Goal: Task Accomplishment & Management: Complete application form

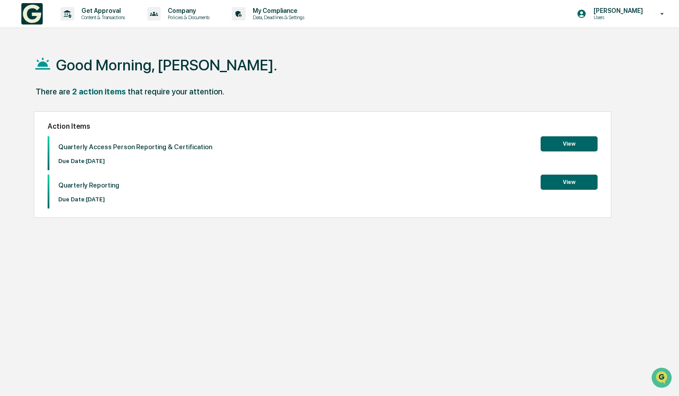
click at [563, 146] on button "View" at bounding box center [569, 143] width 57 height 15
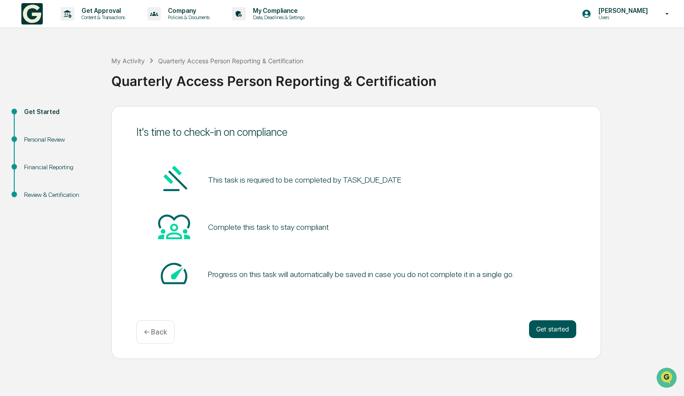
click at [546, 328] on button "Get started" at bounding box center [552, 329] width 47 height 18
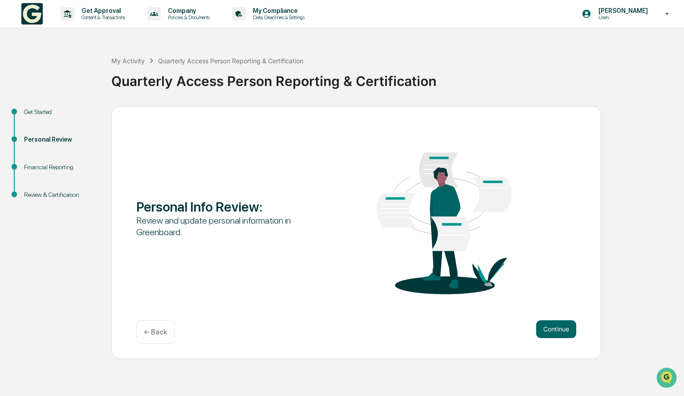
click at [546, 328] on button "Continue" at bounding box center [556, 329] width 40 height 18
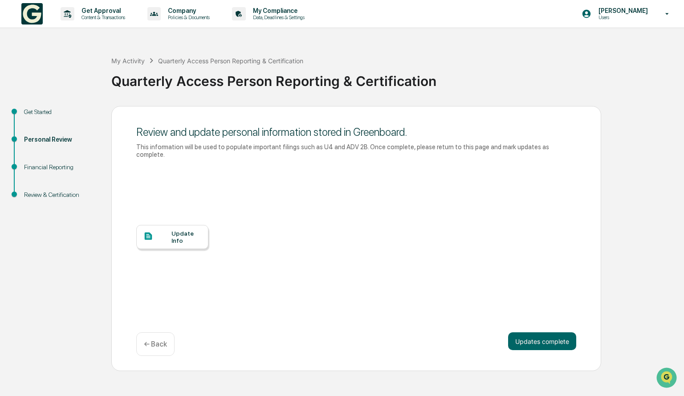
click at [190, 230] on div "Update Info" at bounding box center [186, 237] width 30 height 14
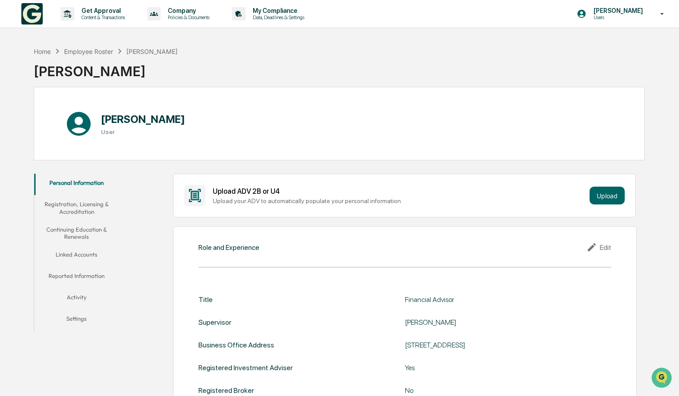
click at [91, 204] on button "Registration, Licensing & Accreditation" at bounding box center [76, 207] width 85 height 25
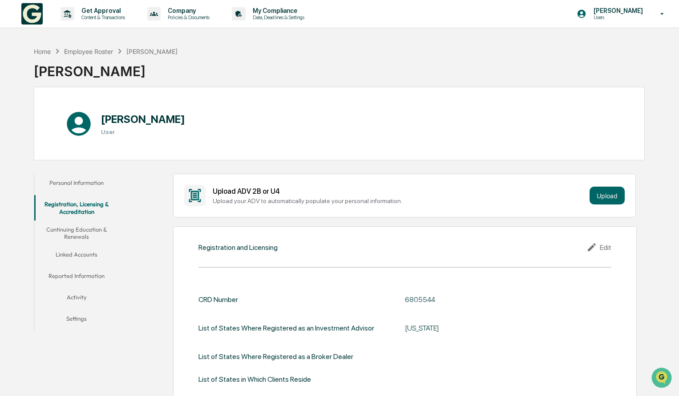
click at [88, 234] on button "Continuing Education & Renewals" at bounding box center [76, 232] width 85 height 25
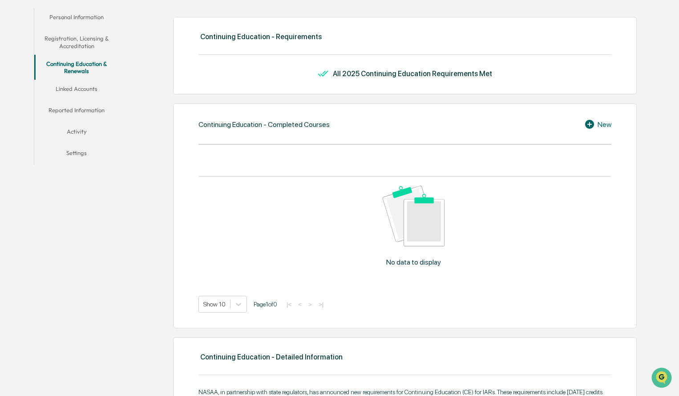
scroll to position [163, 0]
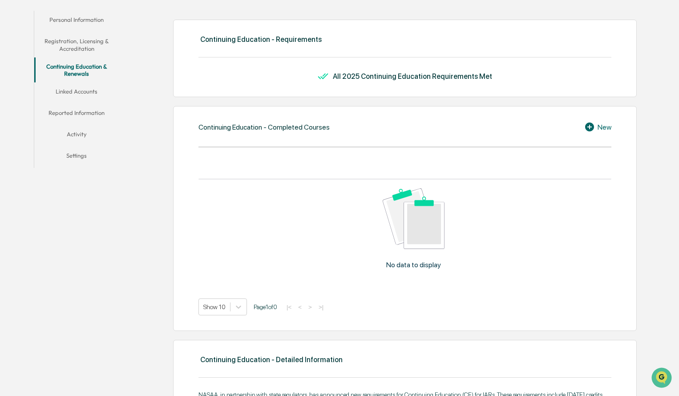
click at [97, 94] on button "Linked Accounts" at bounding box center [76, 92] width 85 height 21
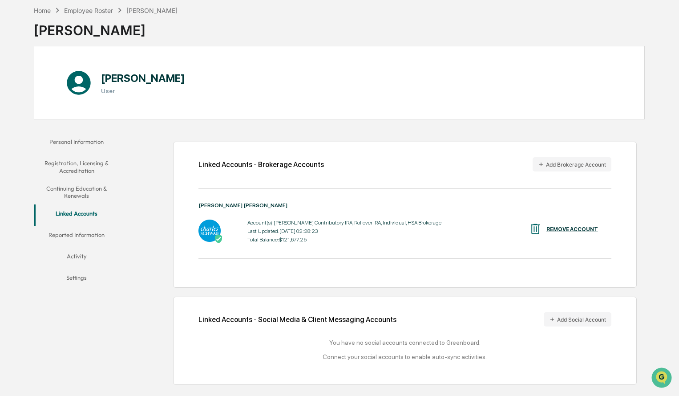
scroll to position [42, 0]
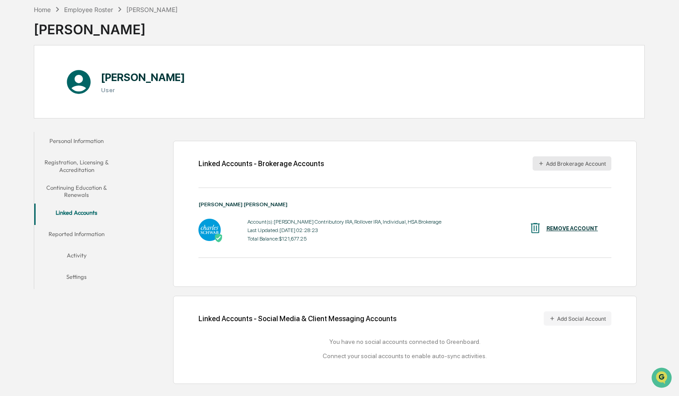
click at [567, 160] on button "Add Brokerage Account" at bounding box center [572, 163] width 79 height 14
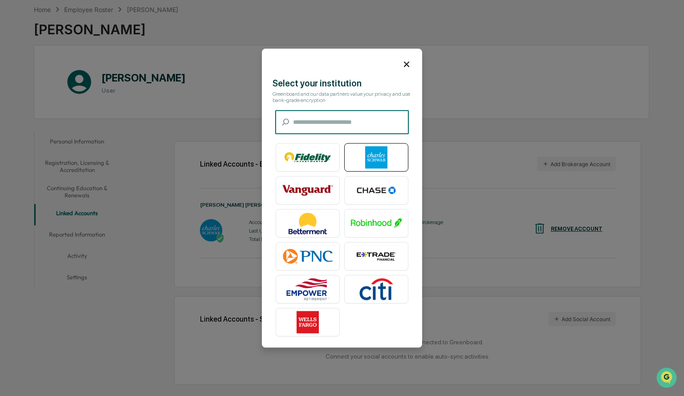
click at [375, 150] on img at bounding box center [376, 157] width 51 height 22
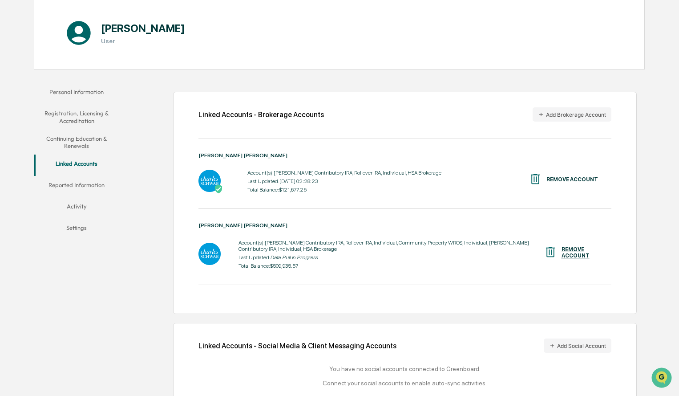
scroll to position [110, 0]
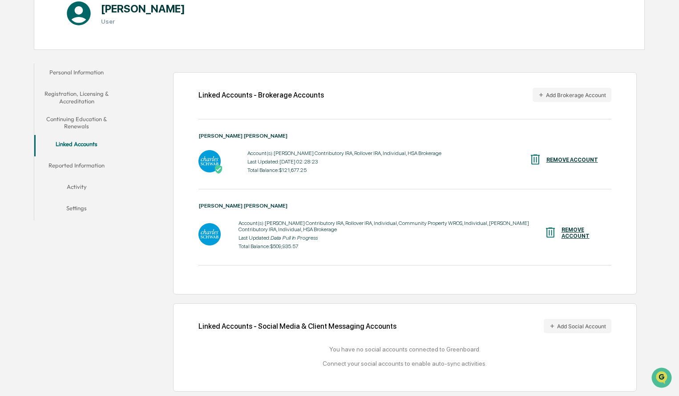
click at [574, 163] on div "REMOVE ACCOUNT" at bounding box center [563, 160] width 69 height 15
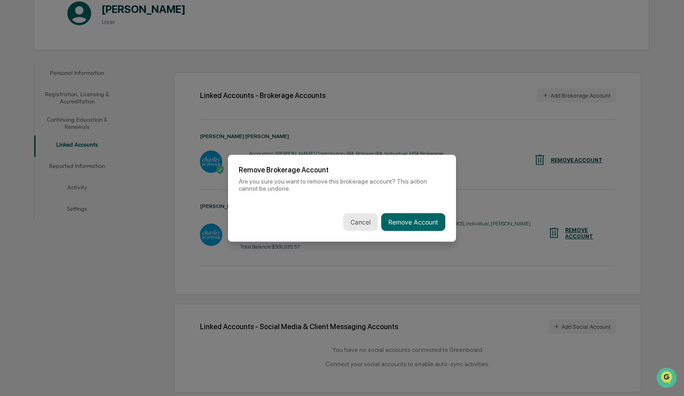
click at [365, 216] on button "Cancel" at bounding box center [360, 222] width 34 height 18
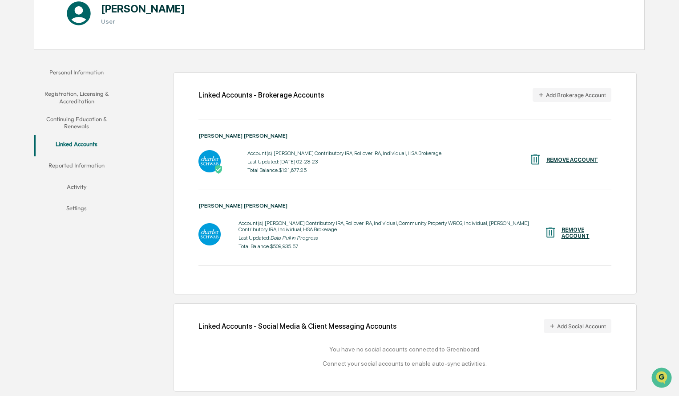
click at [102, 175] on button "Reported Information" at bounding box center [76, 166] width 85 height 21
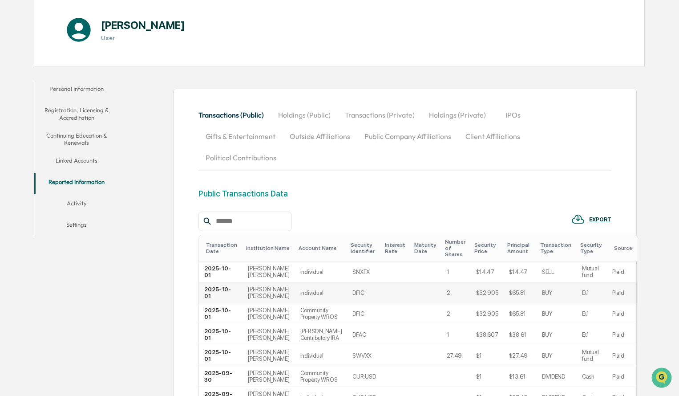
scroll to position [93, 0]
click at [89, 165] on button "Linked Accounts" at bounding box center [76, 162] width 85 height 21
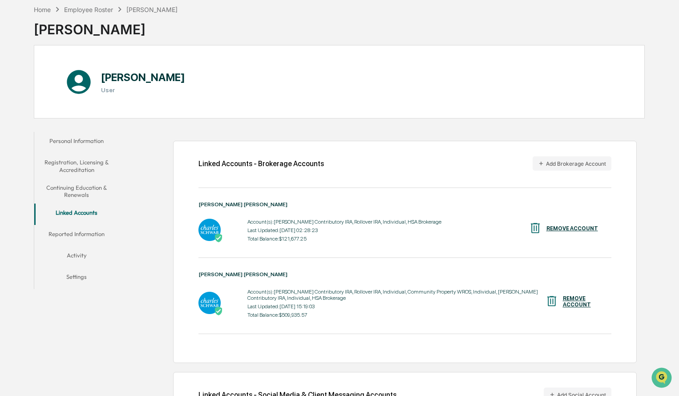
scroll to position [93, 0]
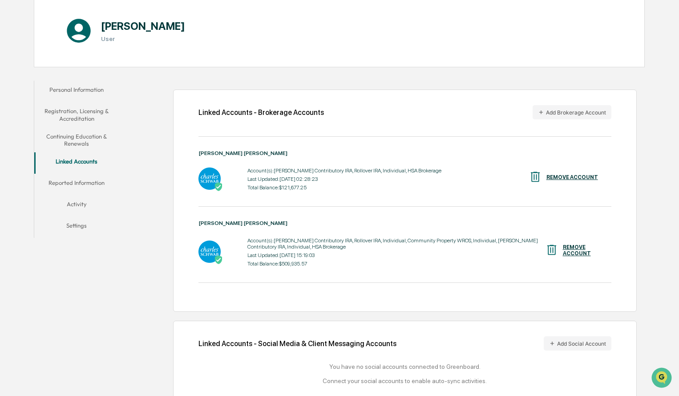
click at [554, 179] on div "REMOVE ACCOUNT" at bounding box center [572, 177] width 52 height 6
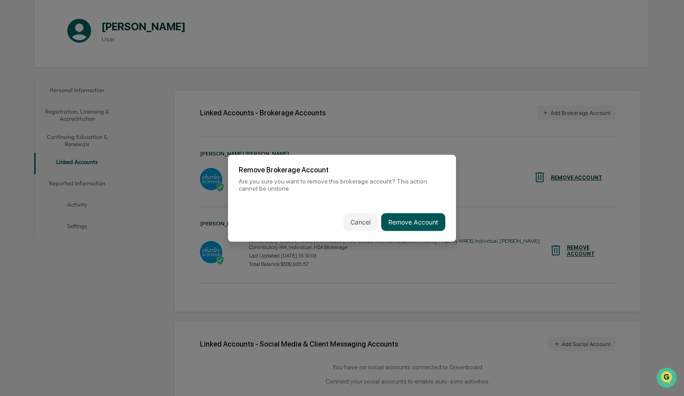
click at [424, 222] on button "Remove Account" at bounding box center [413, 222] width 64 height 18
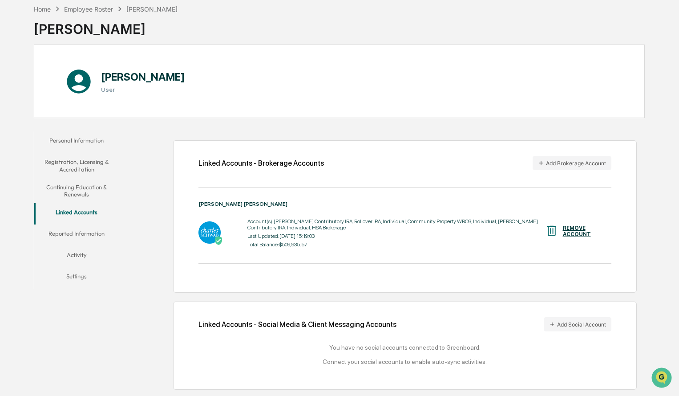
scroll to position [42, 0]
click at [84, 252] on button "Activity" at bounding box center [76, 256] width 85 height 21
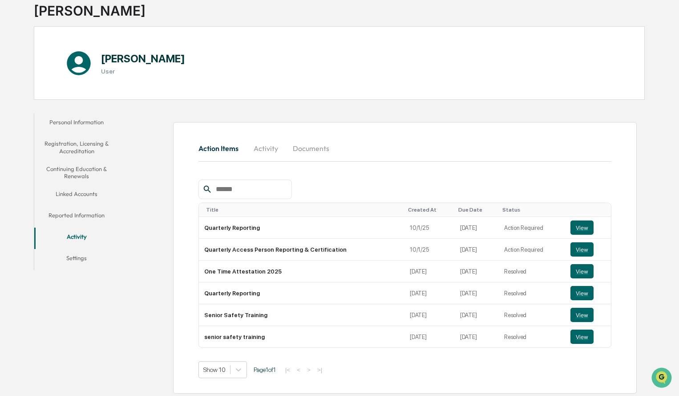
scroll to position [60, 0]
click at [579, 224] on button "View" at bounding box center [582, 228] width 23 height 14
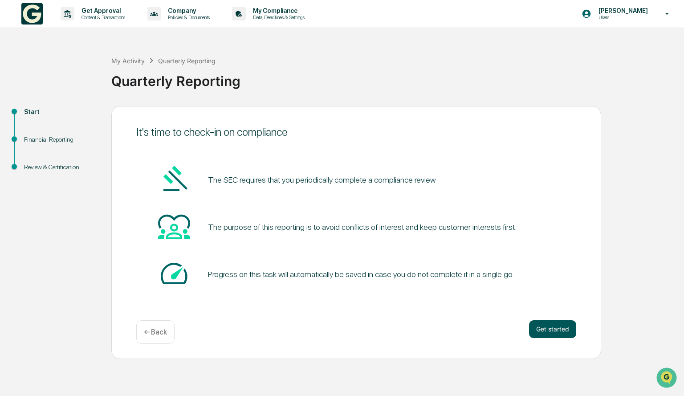
click at [563, 333] on button "Get started" at bounding box center [552, 329] width 47 height 18
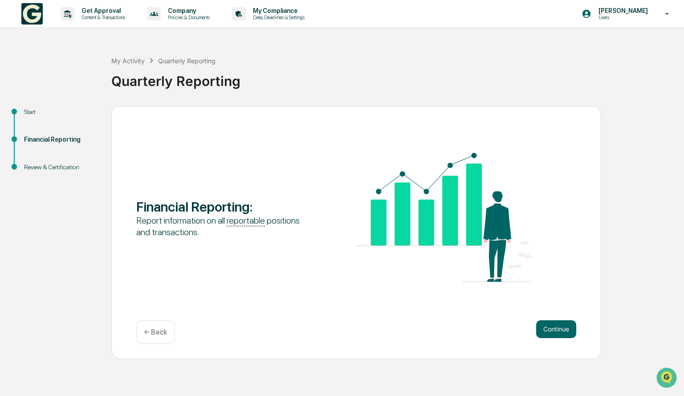
click at [563, 333] on button "Continue" at bounding box center [556, 329] width 40 height 18
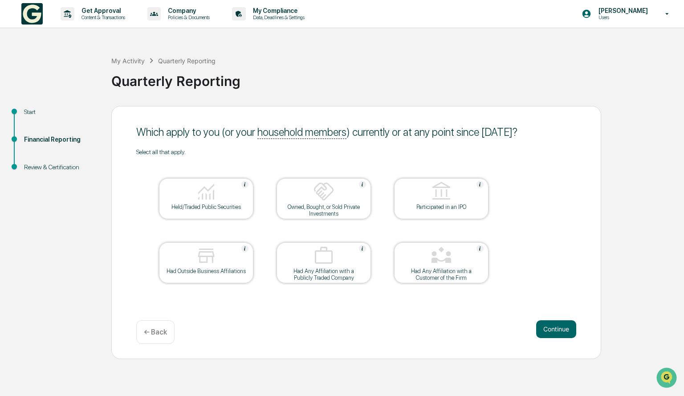
click at [218, 201] on div at bounding box center [206, 192] width 89 height 23
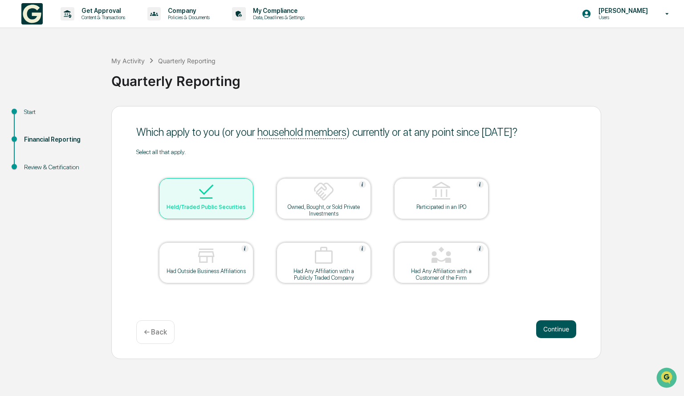
click at [547, 329] on button "Continue" at bounding box center [556, 329] width 40 height 18
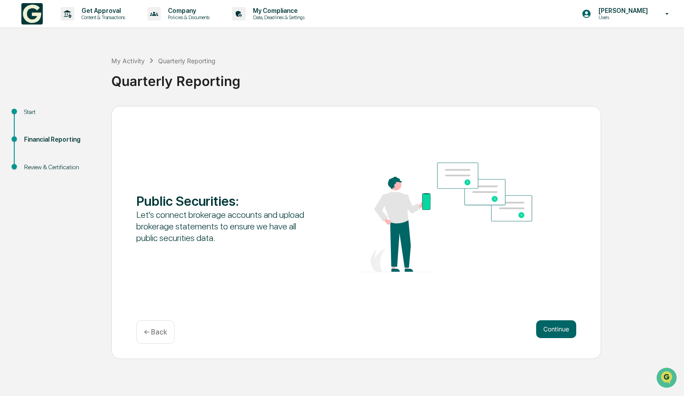
click at [547, 329] on button "Continue" at bounding box center [556, 329] width 40 height 18
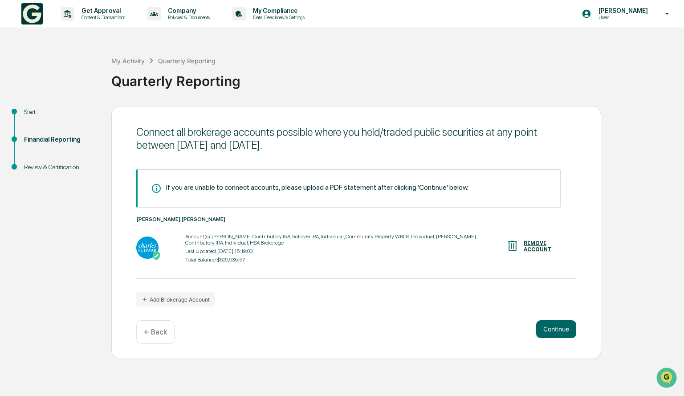
click at [547, 329] on button "Continue" at bounding box center [556, 329] width 40 height 18
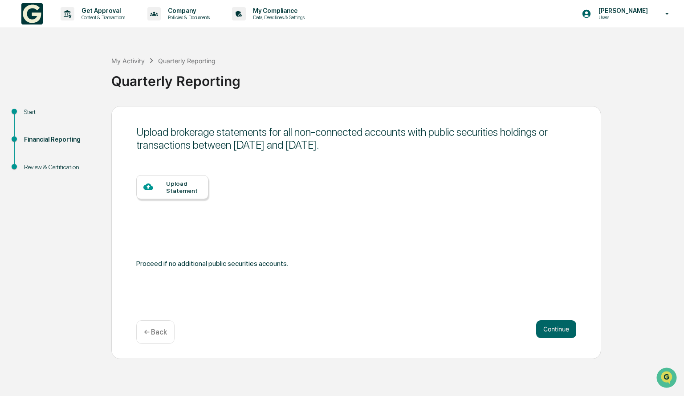
click at [547, 329] on button "Continue" at bounding box center [556, 329] width 40 height 18
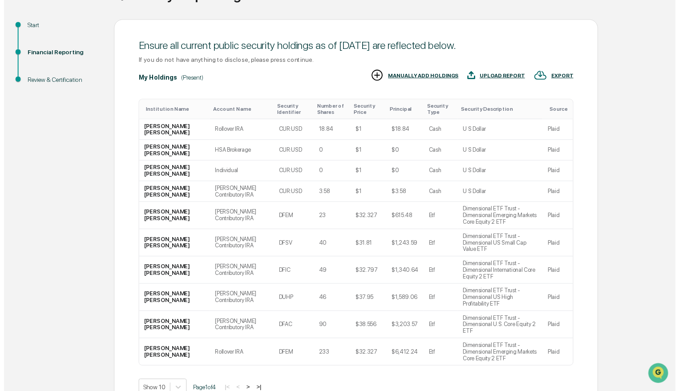
scroll to position [105, 0]
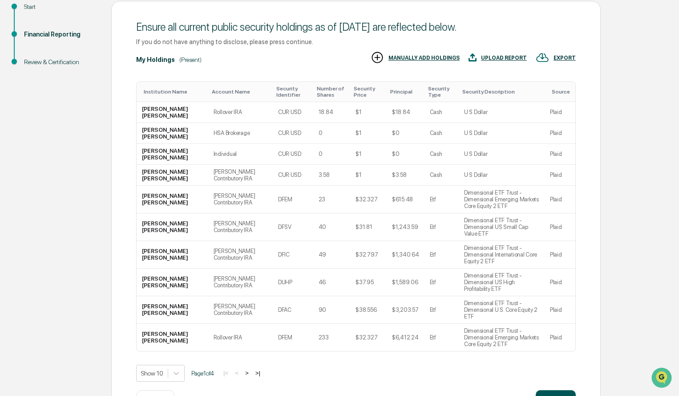
click at [557, 390] on button "Continue" at bounding box center [556, 399] width 40 height 18
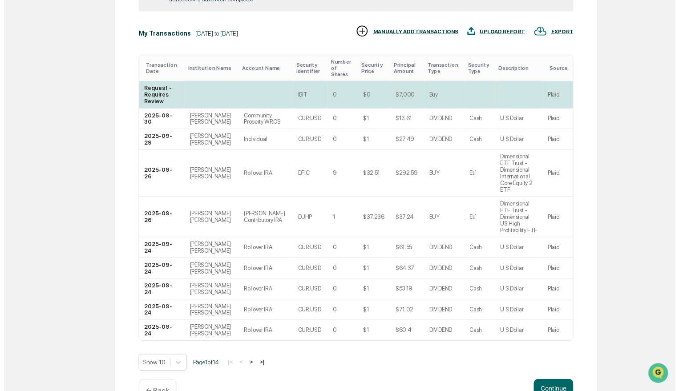
scroll to position [177, 0]
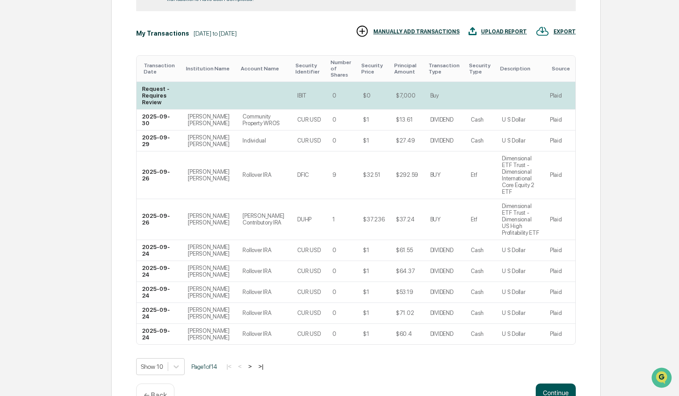
click at [546, 383] on button "Continue" at bounding box center [556, 392] width 40 height 18
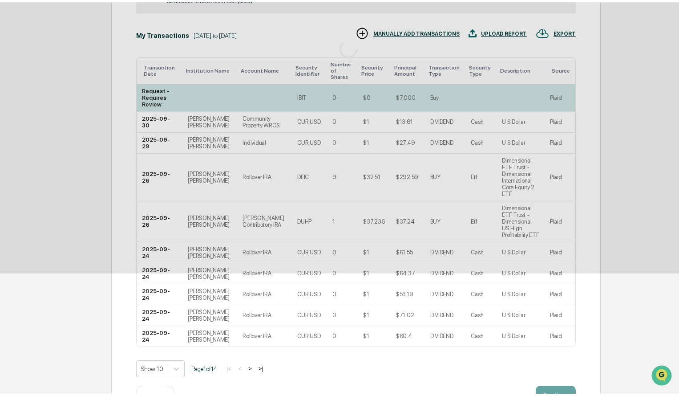
scroll to position [0, 0]
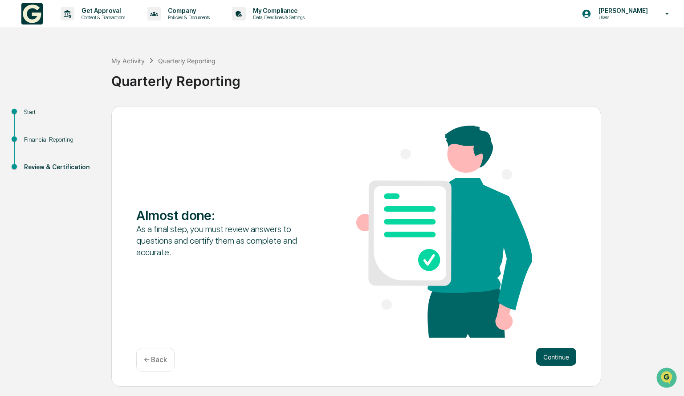
click at [550, 363] on button "Continue" at bounding box center [556, 357] width 40 height 18
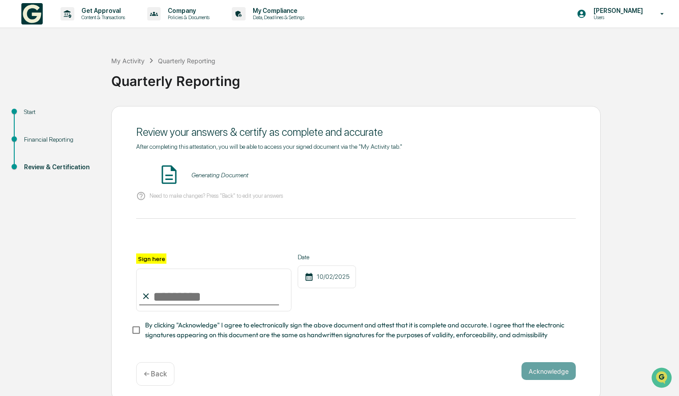
click at [217, 300] on input "Sign here" at bounding box center [213, 289] width 155 height 43
type input "**********"
click at [320, 304] on div "Date [DATE]" at bounding box center [327, 282] width 58 height 58
click at [533, 375] on button "Acknowledge" at bounding box center [549, 371] width 54 height 18
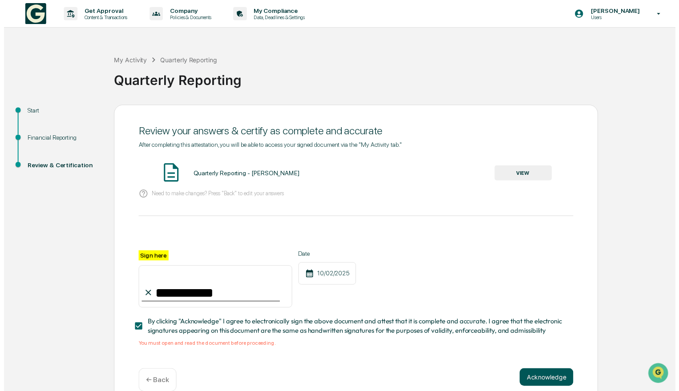
scroll to position [19, 0]
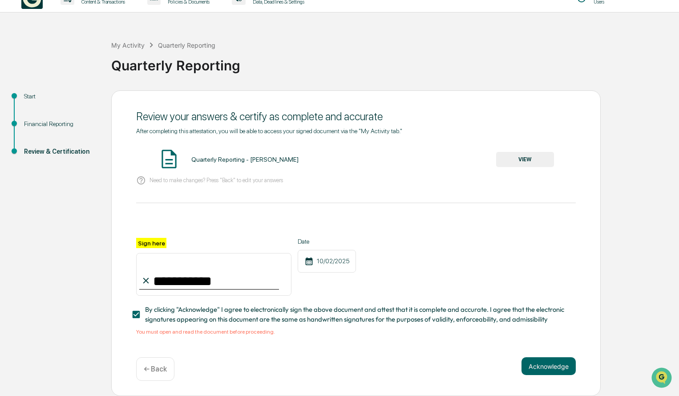
click at [541, 320] on span "By clicking "Acknowledge" I agree to electronically sign the above document and…" at bounding box center [357, 314] width 424 height 20
click at [537, 154] on button "VIEW" at bounding box center [525, 159] width 58 height 15
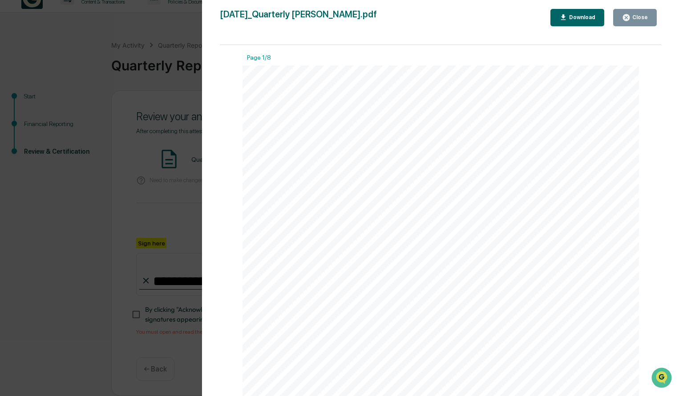
click at [641, 14] on div "Close" at bounding box center [639, 17] width 17 height 6
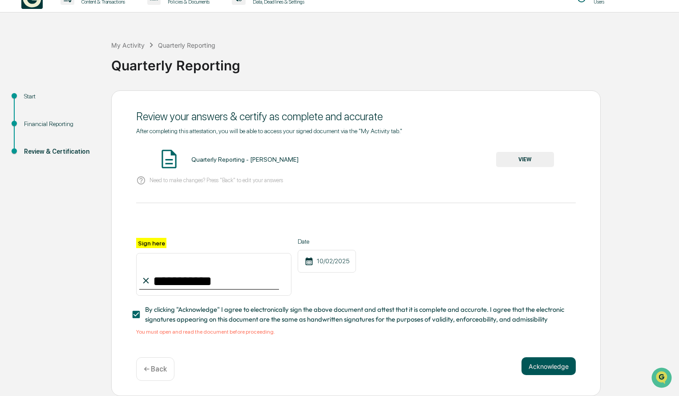
click at [535, 367] on button "Acknowledge" at bounding box center [549, 366] width 54 height 18
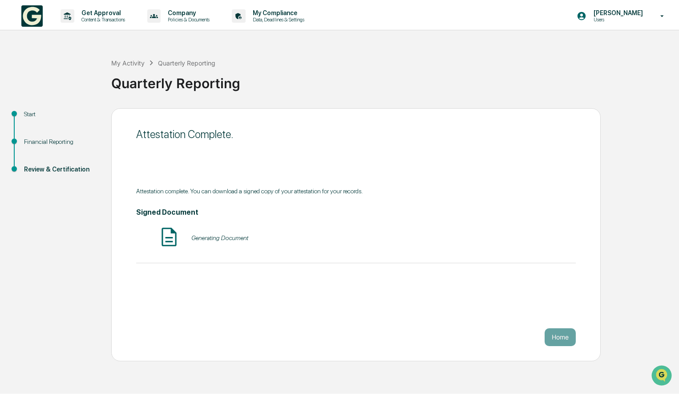
scroll to position [0, 0]
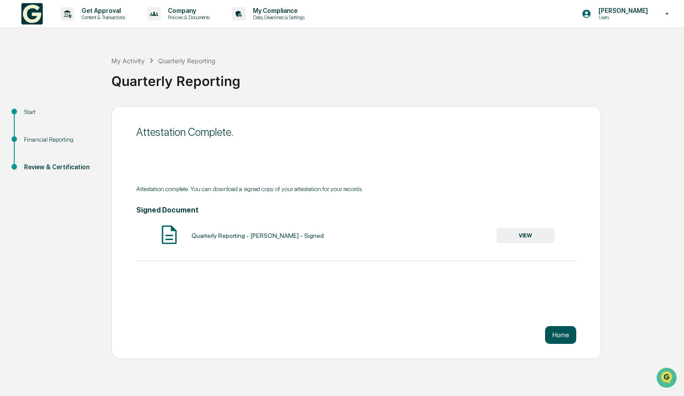
click at [566, 334] on button "Home" at bounding box center [560, 335] width 31 height 18
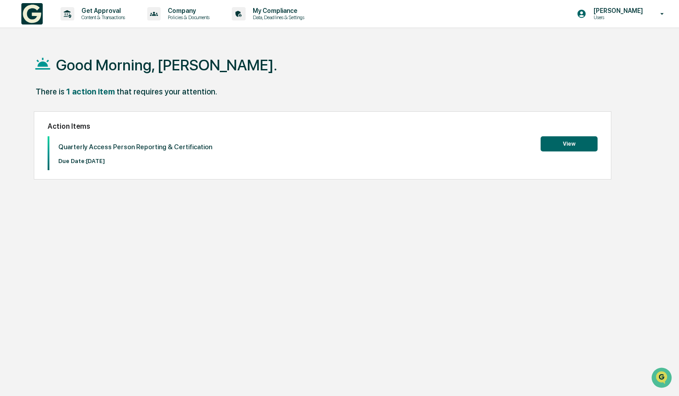
click at [550, 148] on button "View" at bounding box center [569, 143] width 57 height 15
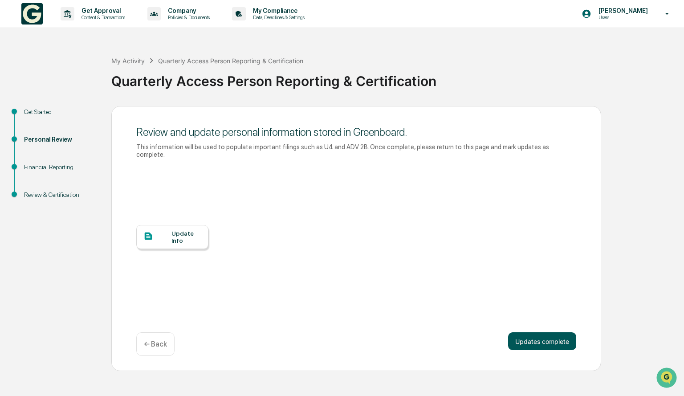
click at [524, 333] on button "Updates complete" at bounding box center [542, 341] width 68 height 18
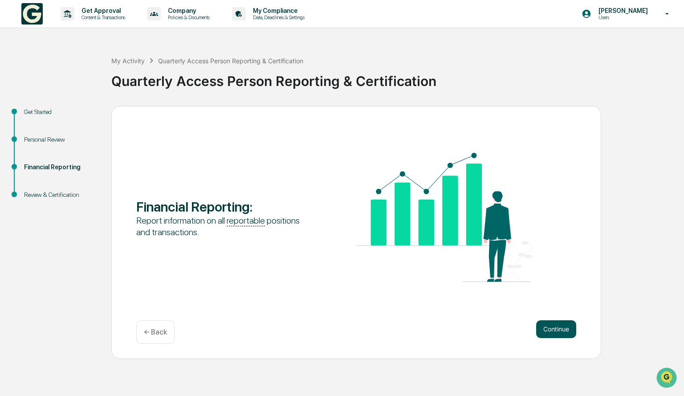
click at [550, 332] on button "Continue" at bounding box center [556, 329] width 40 height 18
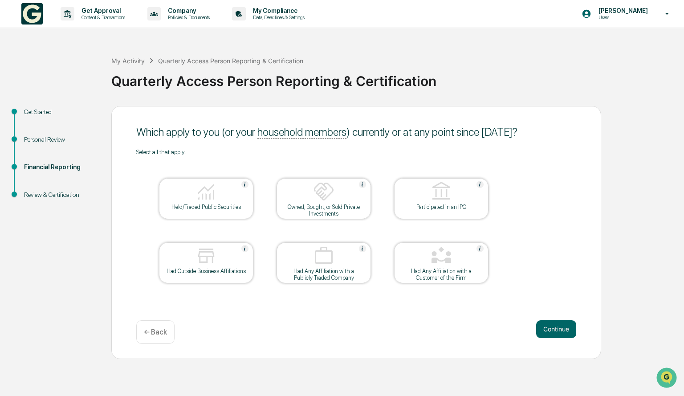
click at [223, 190] on div at bounding box center [206, 192] width 89 height 23
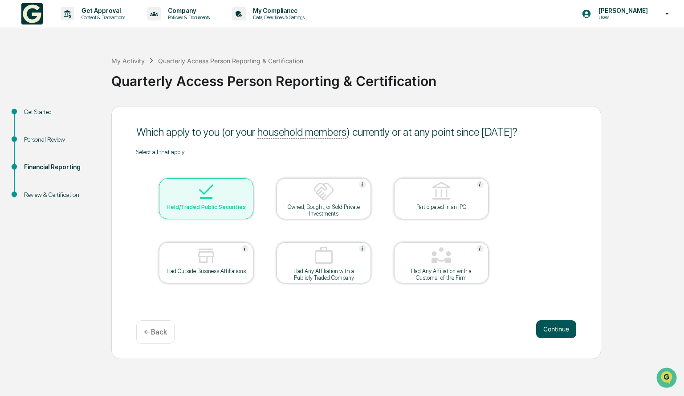
click at [552, 329] on button "Continue" at bounding box center [556, 329] width 40 height 18
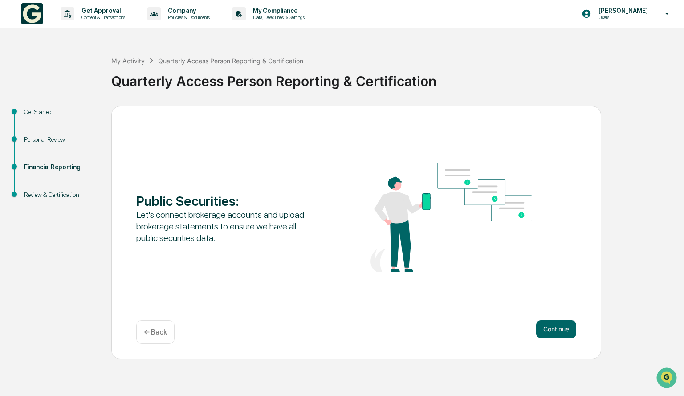
click at [552, 329] on button "Continue" at bounding box center [556, 329] width 40 height 18
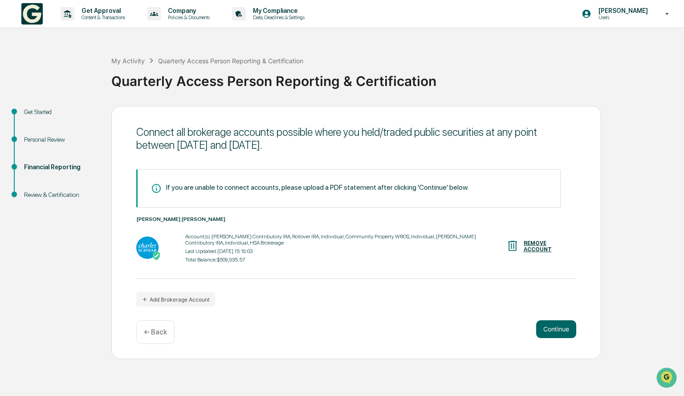
click at [552, 329] on button "Continue" at bounding box center [556, 329] width 40 height 18
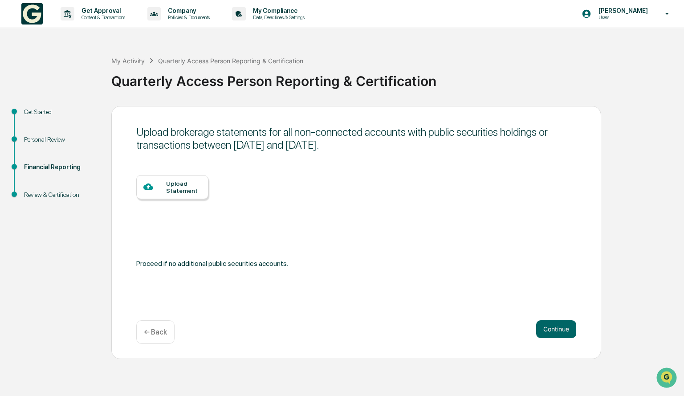
click at [552, 329] on button "Continue" at bounding box center [556, 329] width 40 height 18
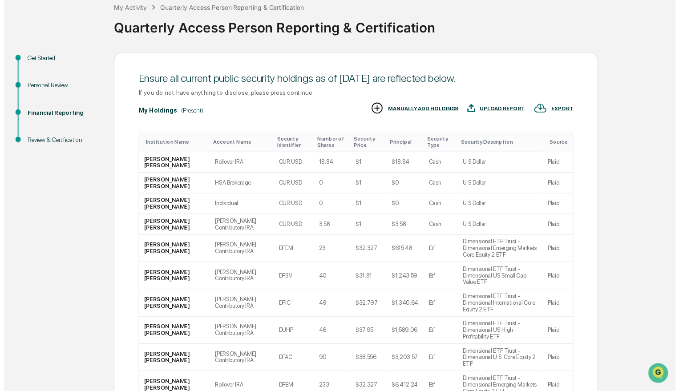
scroll to position [105, 0]
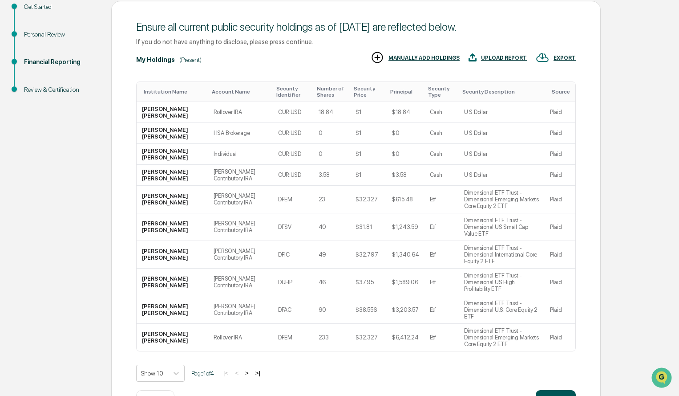
click at [555, 390] on button "Continue" at bounding box center [556, 399] width 40 height 18
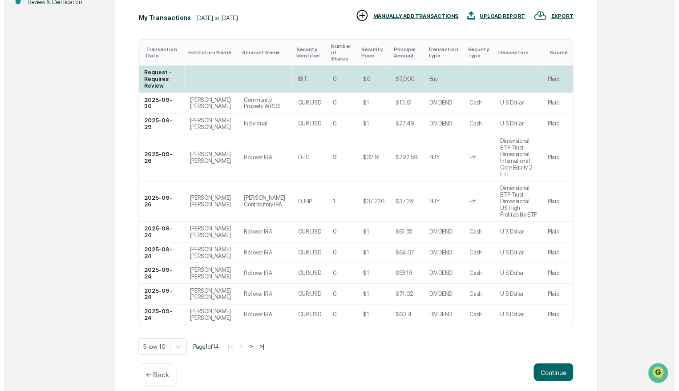
scroll to position [192, 0]
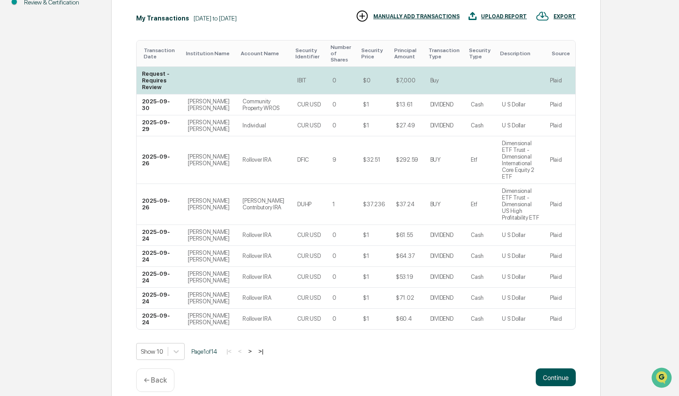
click at [551, 368] on button "Continue" at bounding box center [556, 377] width 40 height 18
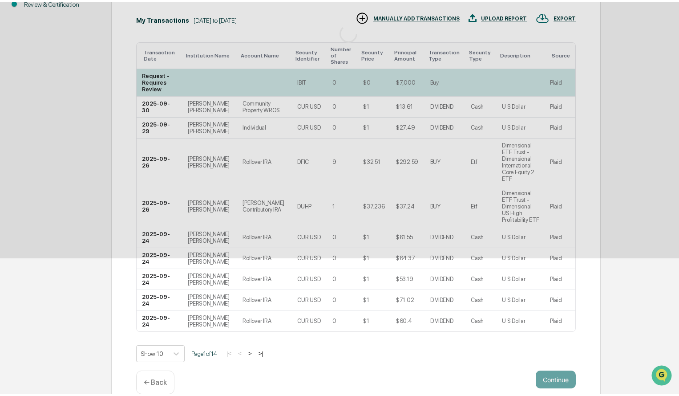
scroll to position [0, 0]
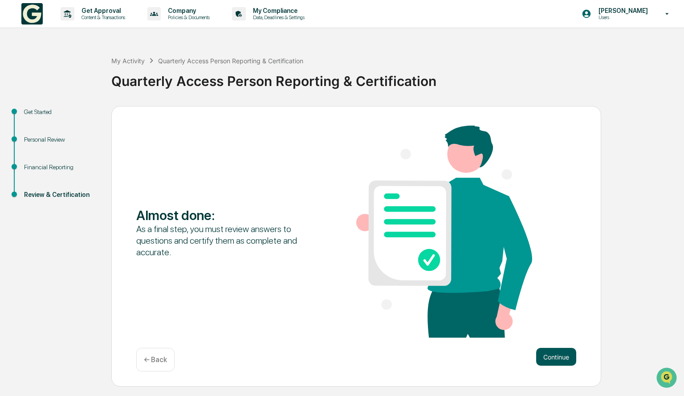
click at [550, 357] on button "Continue" at bounding box center [556, 357] width 40 height 18
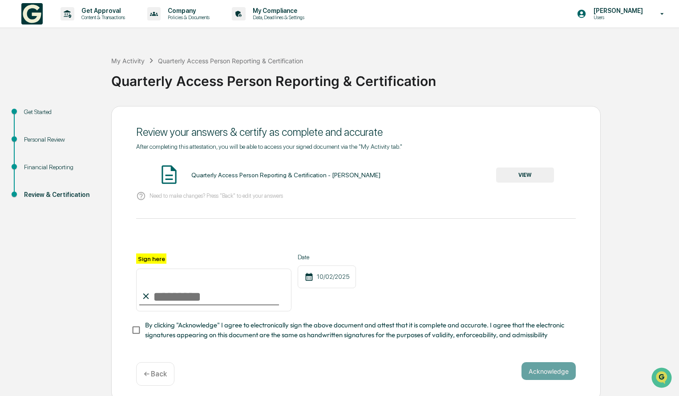
click at [530, 179] on button "VIEW" at bounding box center [525, 174] width 58 height 15
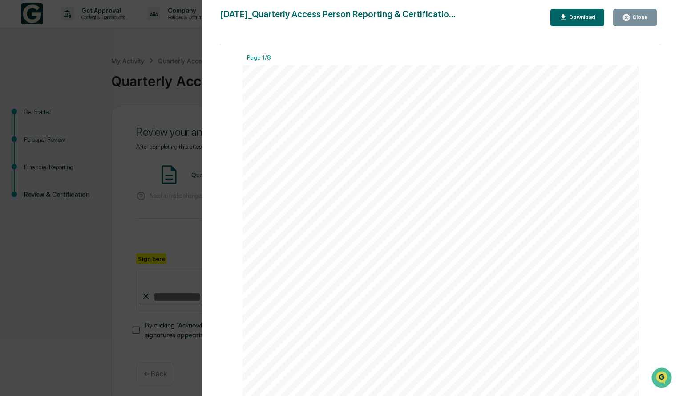
click at [641, 21] on div "Close" at bounding box center [635, 17] width 26 height 8
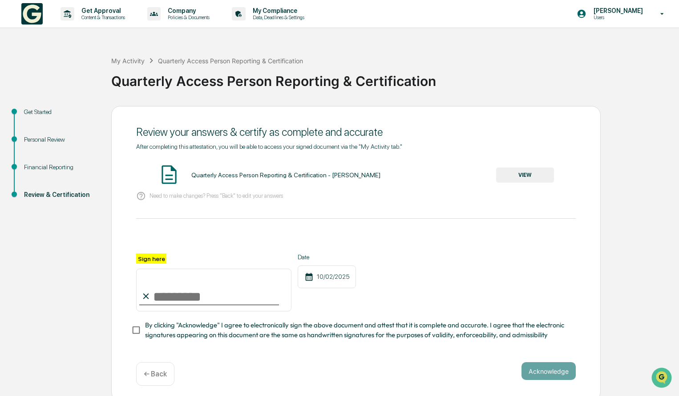
click at [186, 297] on input "Sign here" at bounding box center [213, 289] width 155 height 43
type input "**********"
click at [226, 253] on div at bounding box center [356, 242] width 440 height 21
click at [538, 375] on button "Acknowledge" at bounding box center [549, 371] width 54 height 18
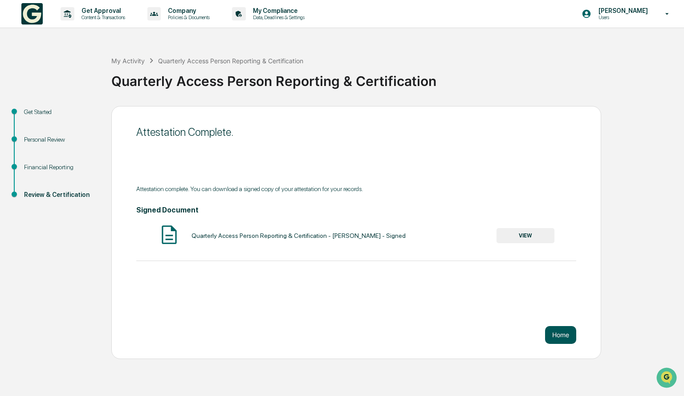
click at [559, 332] on button "Home" at bounding box center [560, 335] width 31 height 18
